Goal: Navigation & Orientation: Find specific page/section

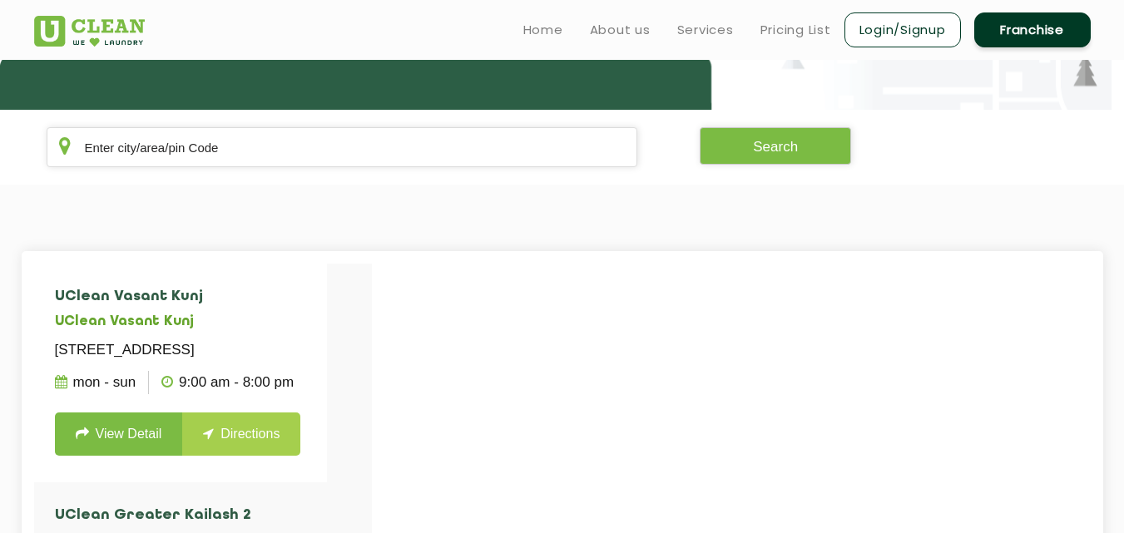
scroll to position [266, 0]
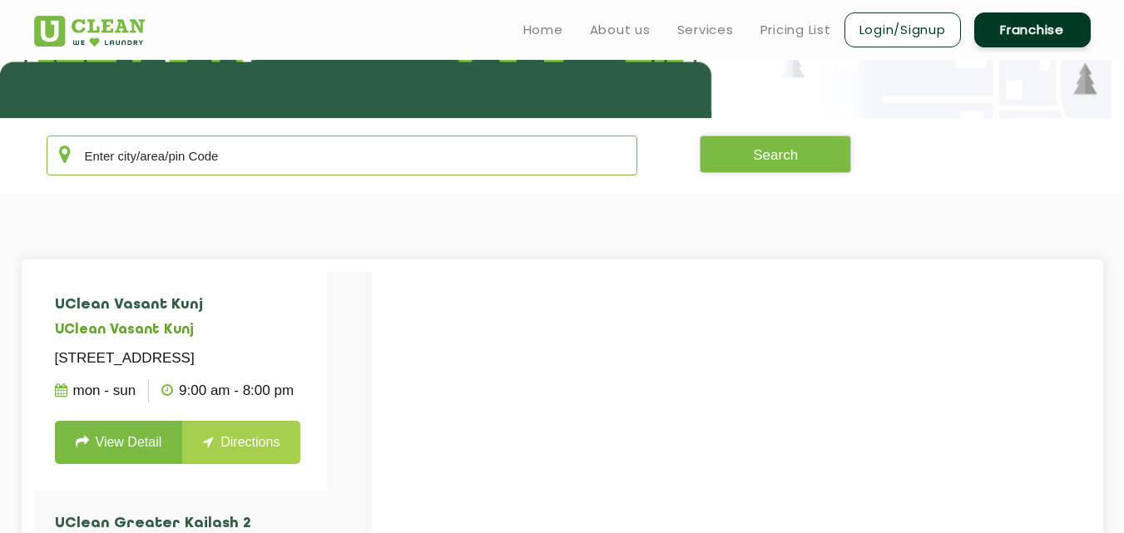
click at [174, 157] on input "text" at bounding box center [342, 156] width 591 height 40
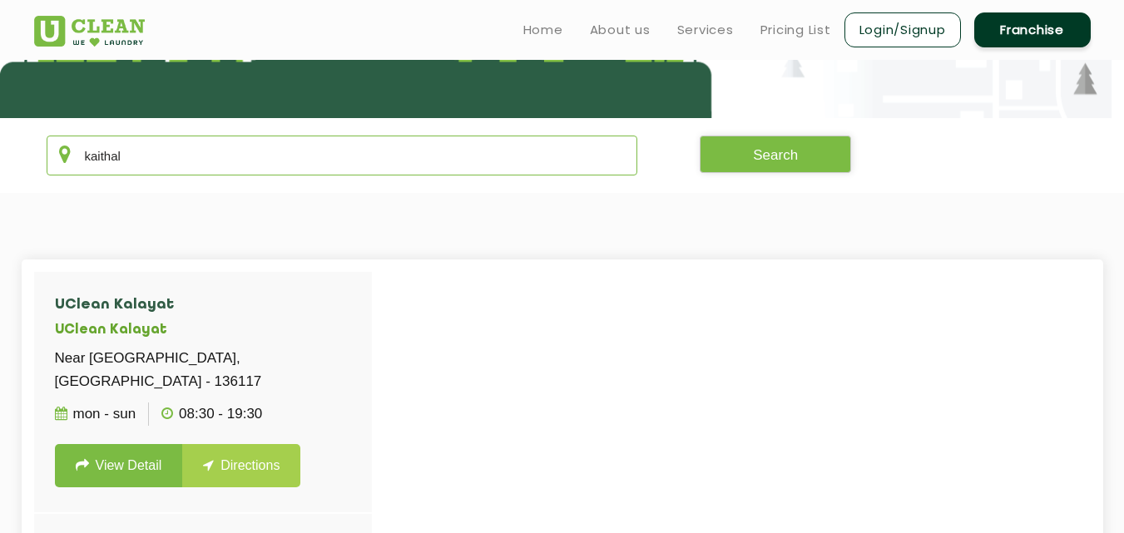
type input "kaithal"
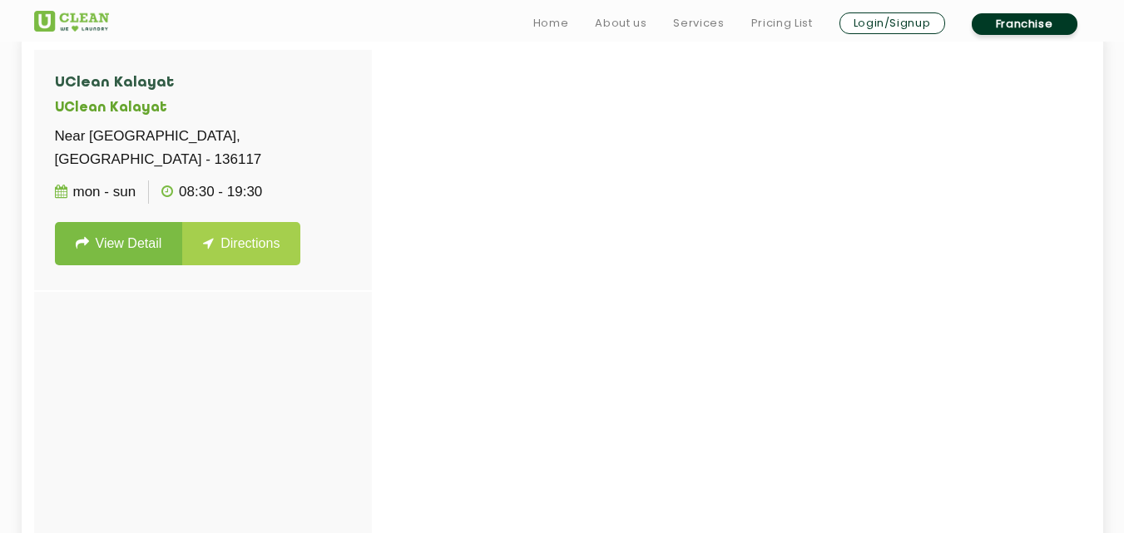
scroll to position [483, 0]
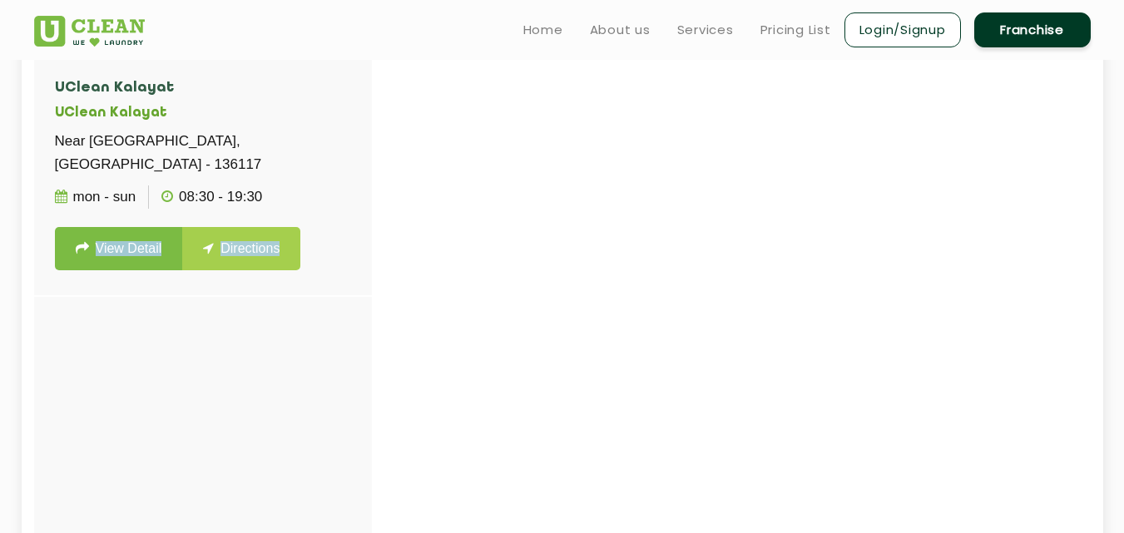
drag, startPoint x: 329, startPoint y: 212, endPoint x: 260, endPoint y: 531, distance: 326.8
click at [260, 531] on div "[GEOGRAPHIC_DATA] Near [GEOGRAPHIC_DATA], [GEOGRAPHIC_DATA] - 136117 Mon - Sun …" at bounding box center [203, 321] width 338 height 532
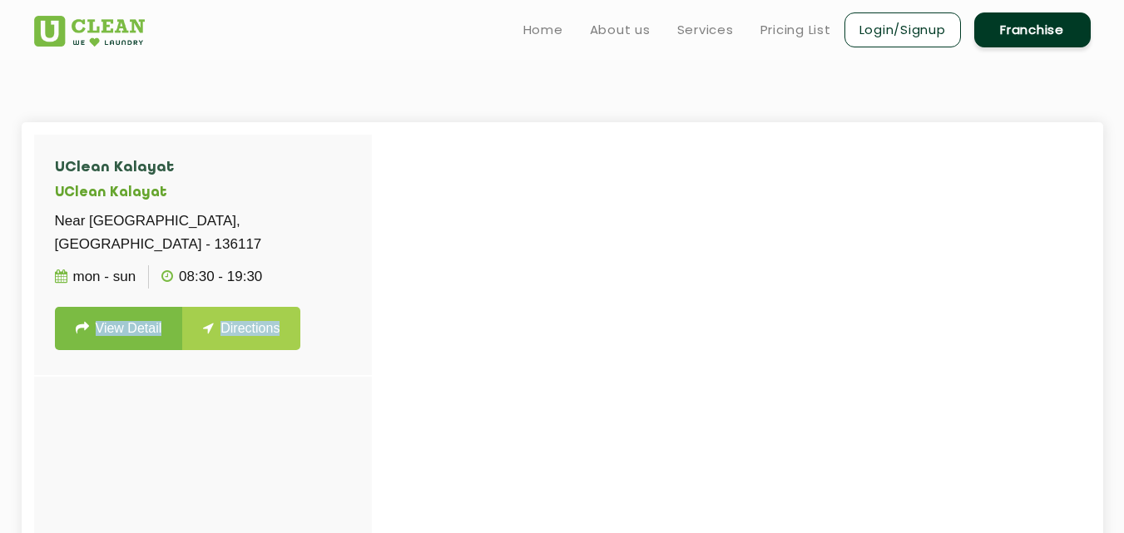
scroll to position [370, 0]
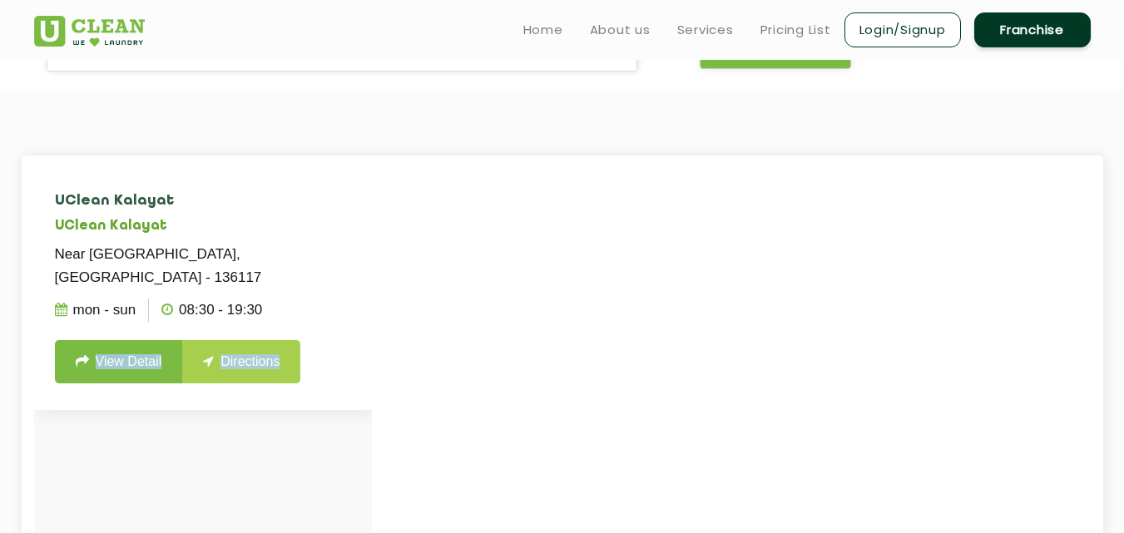
click at [88, 368] on icon at bounding box center [82, 360] width 13 height 13
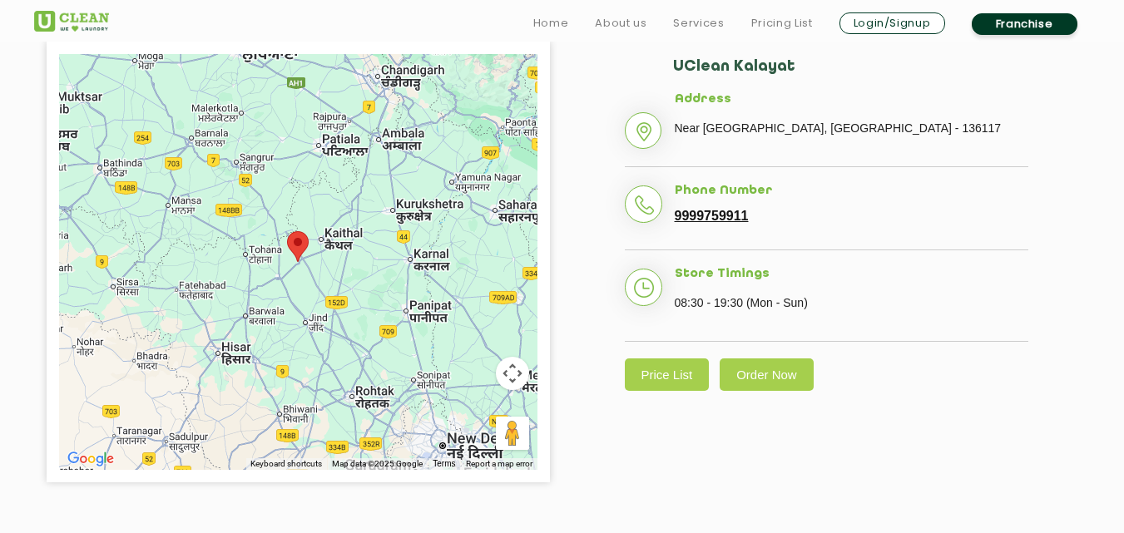
scroll to position [433, 0]
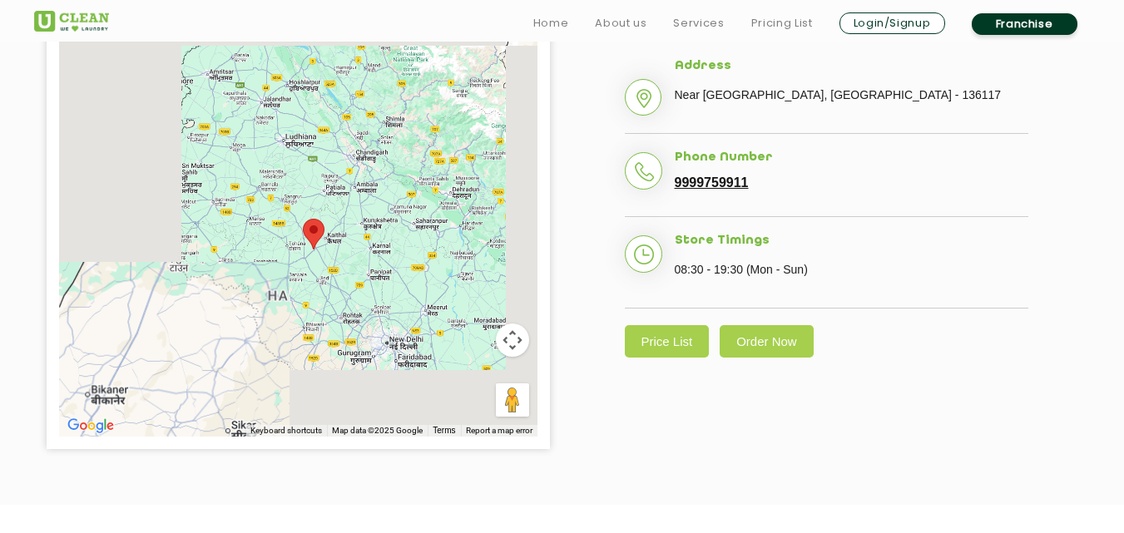
click at [330, 269] on div at bounding box center [298, 229] width 478 height 416
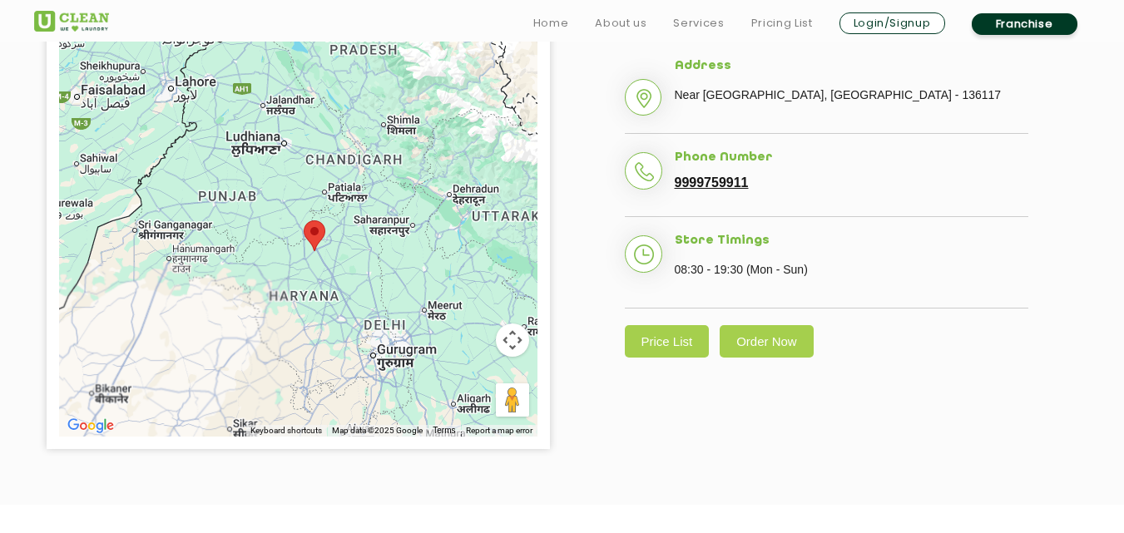
click at [331, 273] on div at bounding box center [298, 229] width 478 height 416
click at [293, 246] on div at bounding box center [298, 229] width 478 height 416
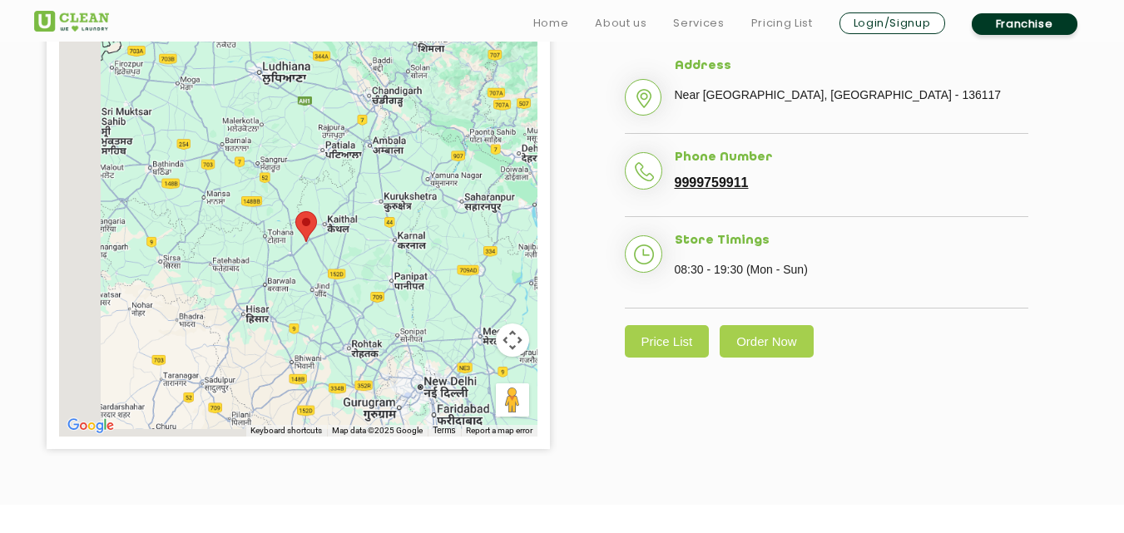
click at [334, 255] on div at bounding box center [298, 229] width 478 height 416
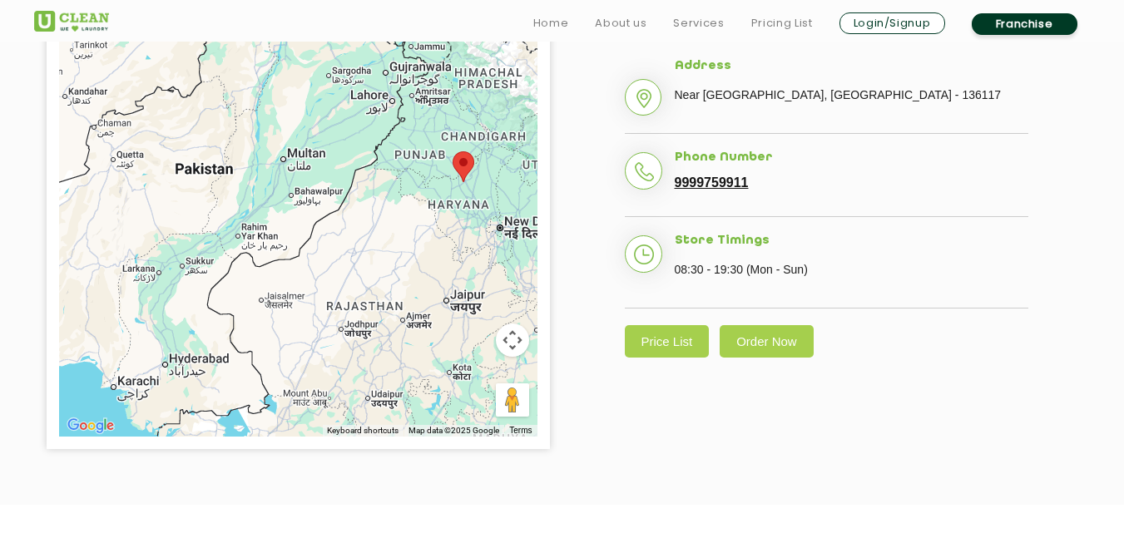
drag, startPoint x: 334, startPoint y: 255, endPoint x: 473, endPoint y: 182, distance: 157.0
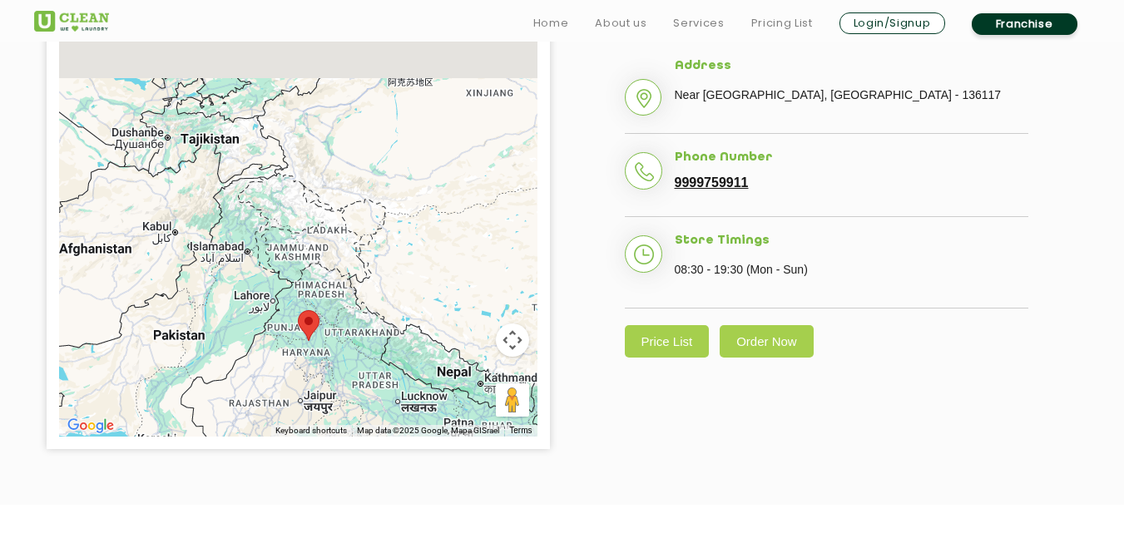
drag, startPoint x: 473, startPoint y: 195, endPoint x: 311, endPoint y: 363, distance: 233.5
click at [311, 363] on div at bounding box center [298, 229] width 478 height 416
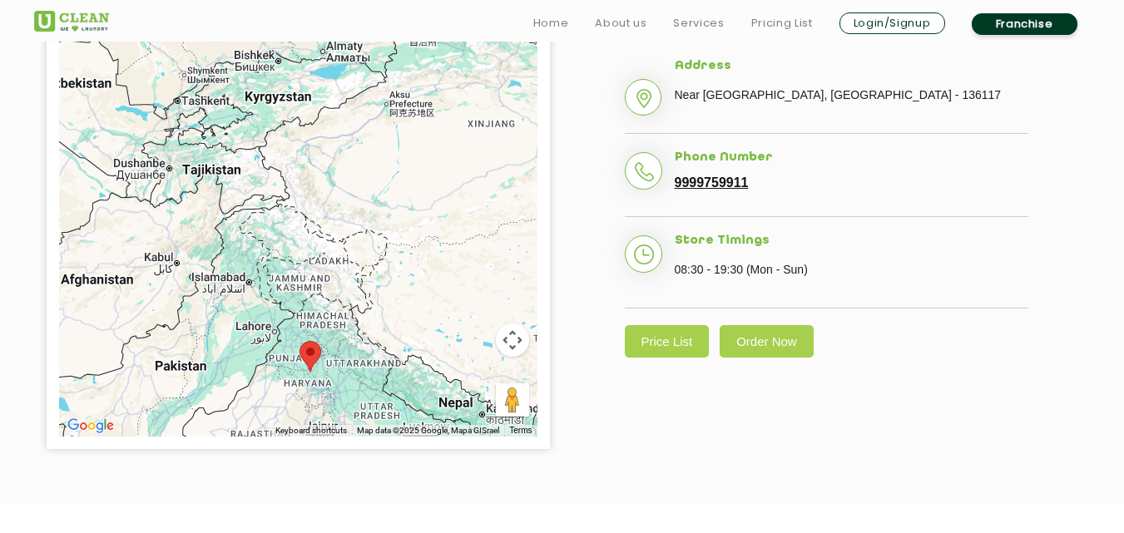
drag, startPoint x: 424, startPoint y: 433, endPoint x: 337, endPoint y: 289, distance: 169.0
click at [337, 289] on div "Keyboard shortcuts Map Data Map data ©2025 Google, Mapa GISrael Map data ©2025 …" at bounding box center [298, 229] width 478 height 416
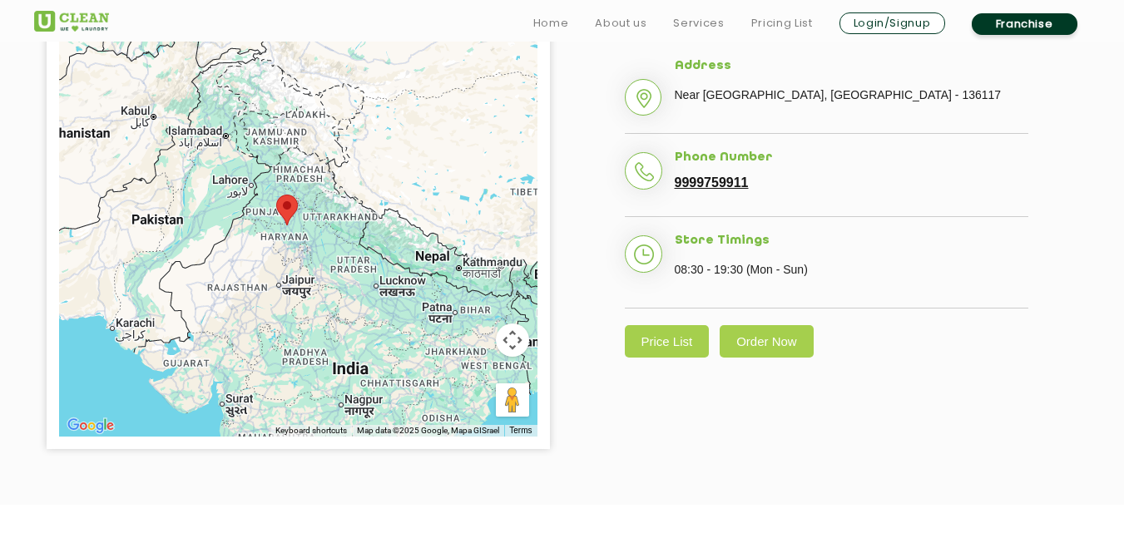
drag, startPoint x: 337, startPoint y: 289, endPoint x: 312, endPoint y: 141, distance: 149.3
click at [312, 141] on div at bounding box center [298, 229] width 478 height 416
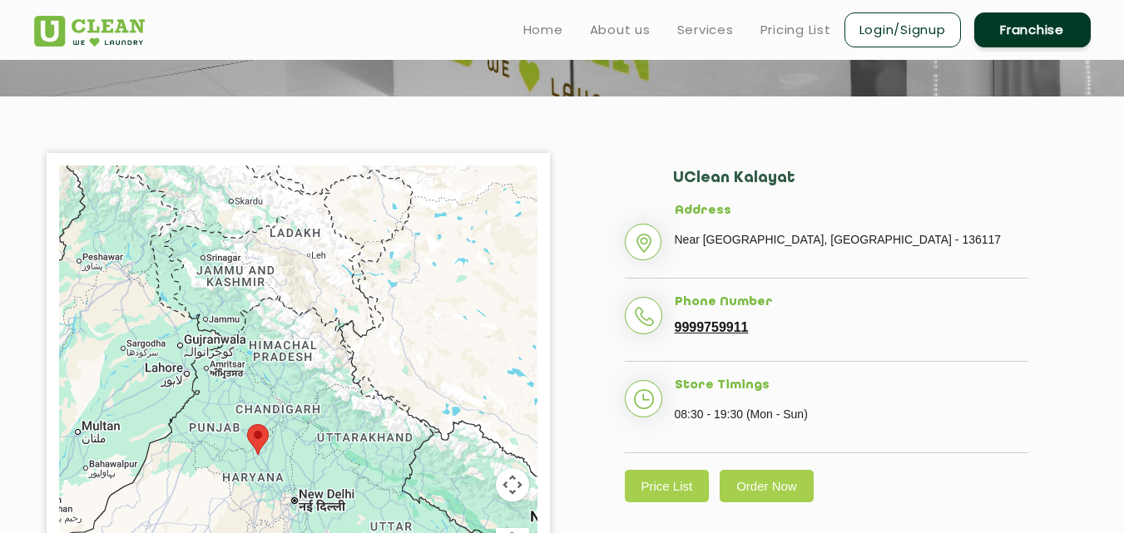
scroll to position [330, 0]
